Goal: Book appointment/travel/reservation

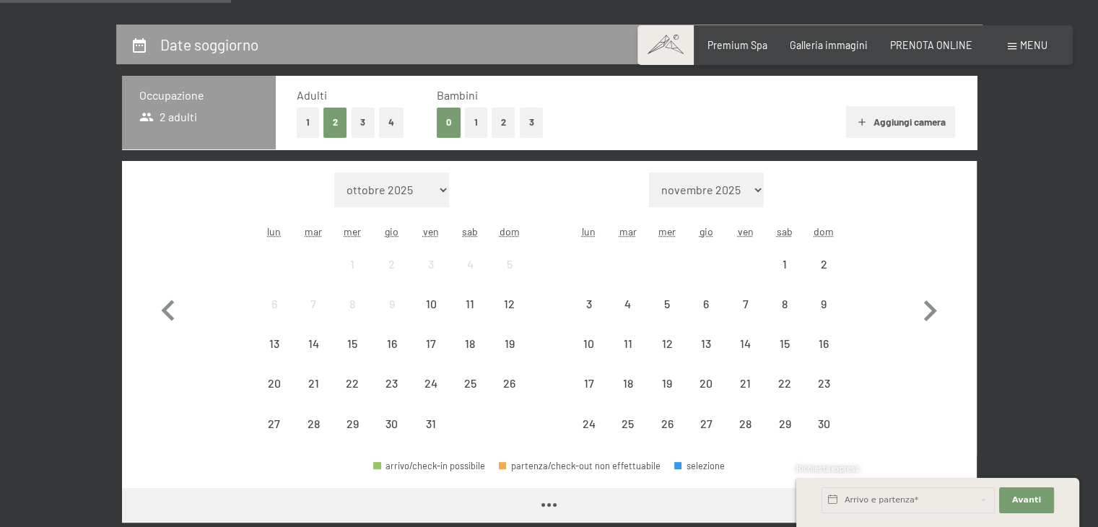
scroll to position [433, 0]
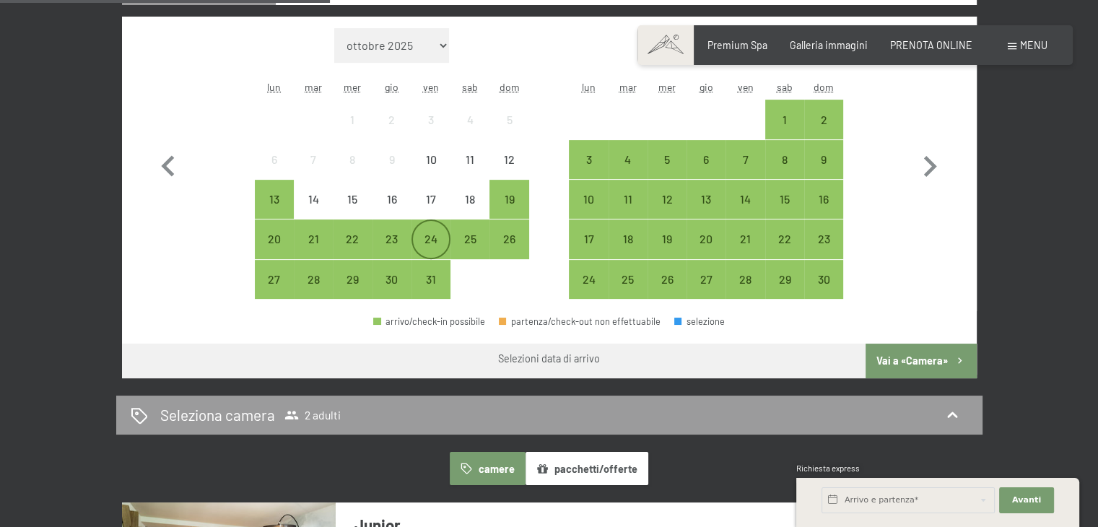
click at [427, 242] on div "24" at bounding box center [431, 251] width 36 height 36
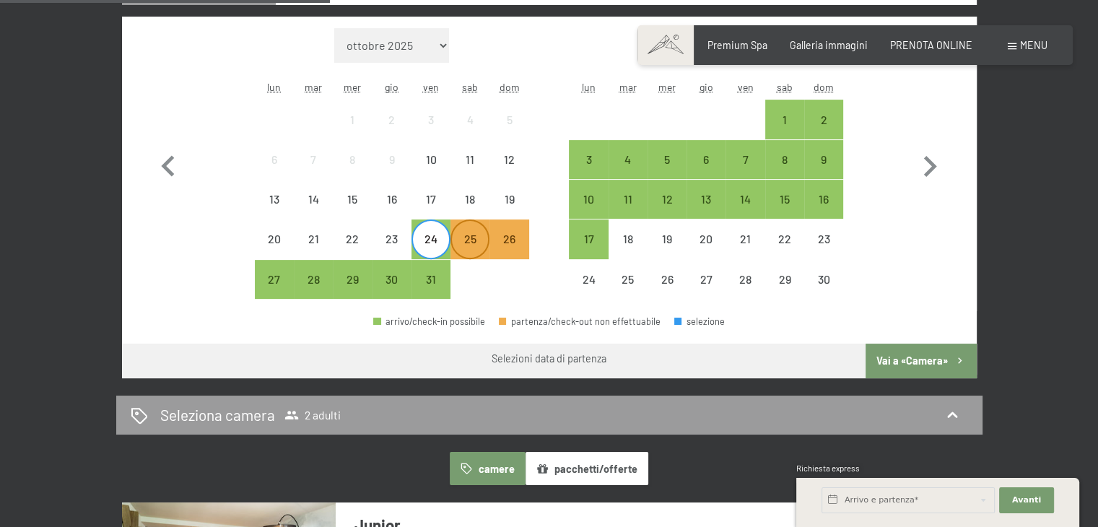
click at [461, 236] on div "25" at bounding box center [470, 251] width 36 height 36
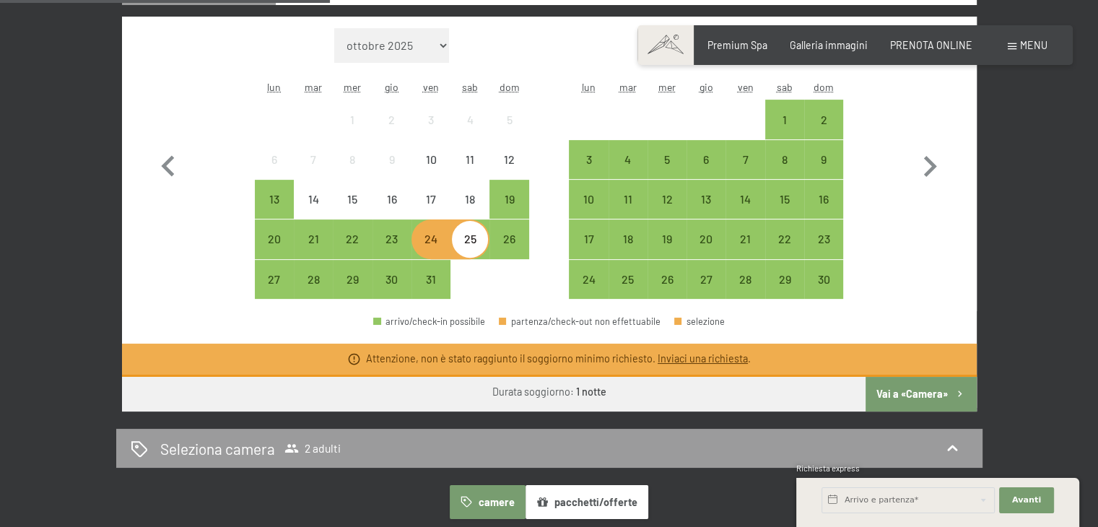
click at [908, 392] on button "Vai a «Camera»" at bounding box center [921, 394] width 110 height 35
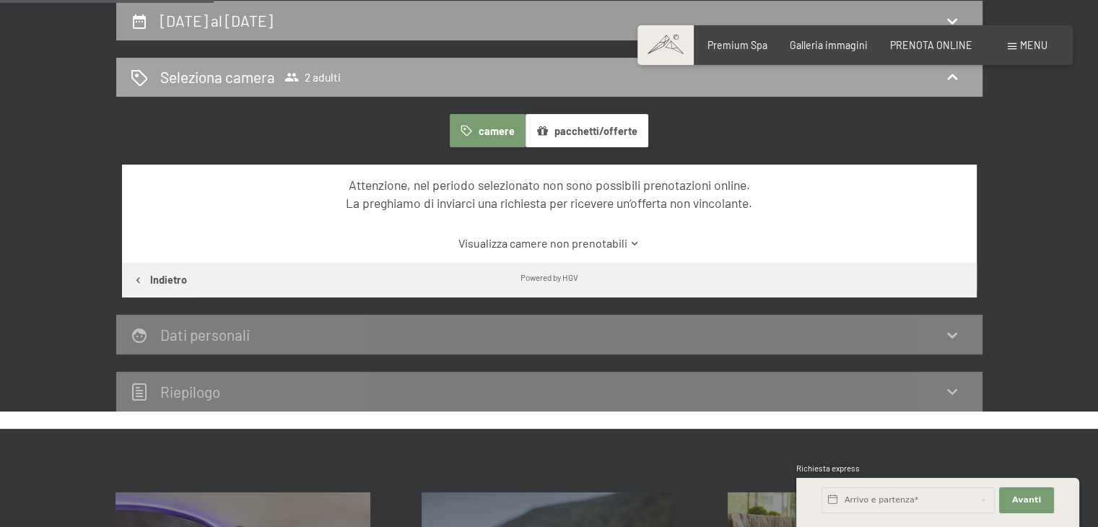
click at [309, 71] on span "2 adulti" at bounding box center [313, 77] width 56 height 14
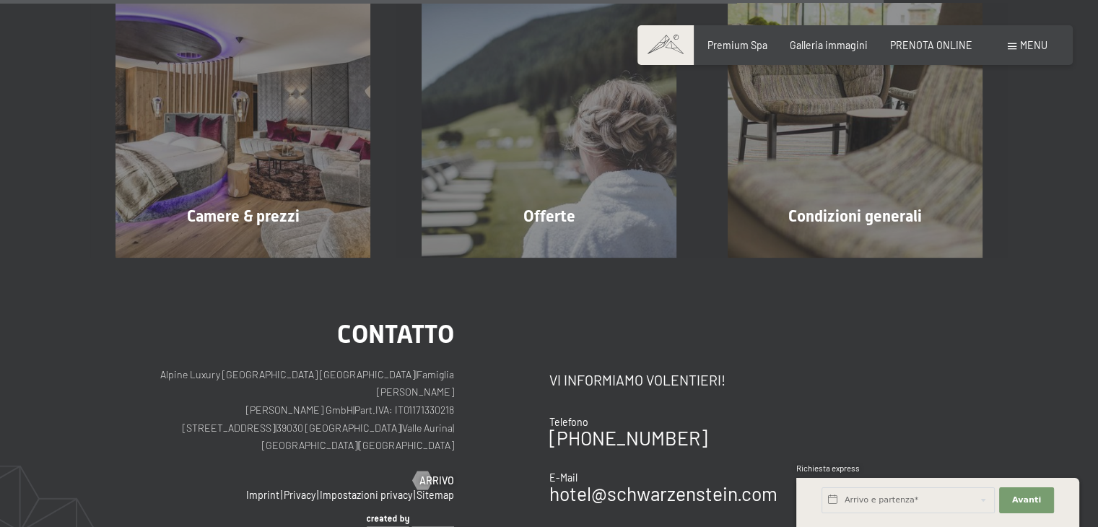
scroll to position [890, 0]
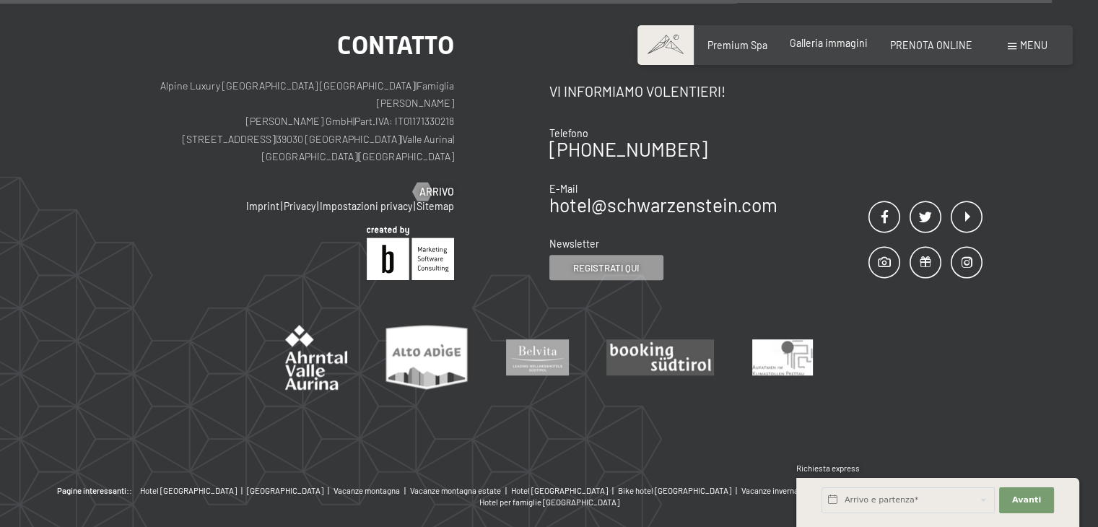
click at [826, 43] on span "Galleria immagini" at bounding box center [829, 43] width 78 height 12
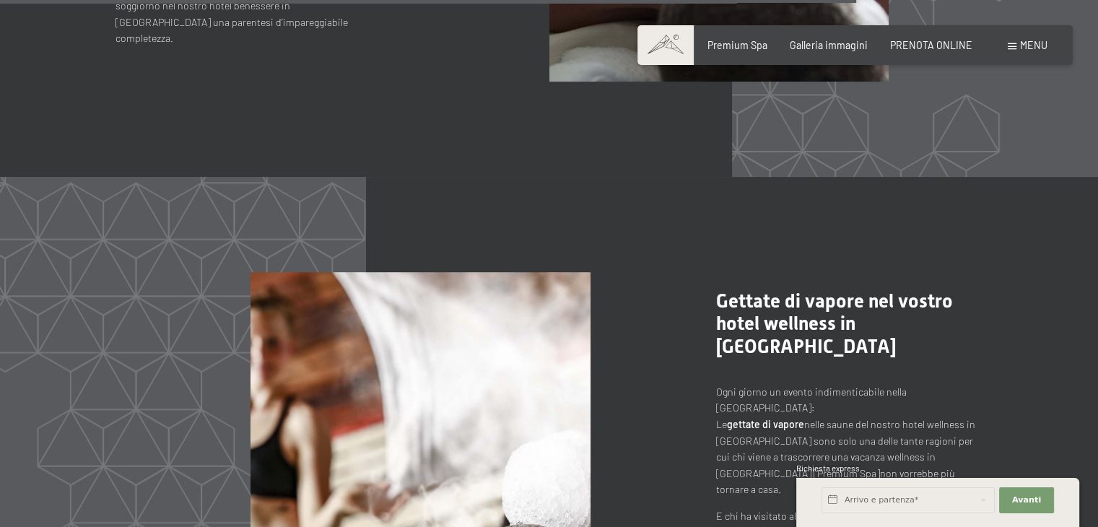
scroll to position [6273, 0]
